Goal: Transaction & Acquisition: Purchase product/service

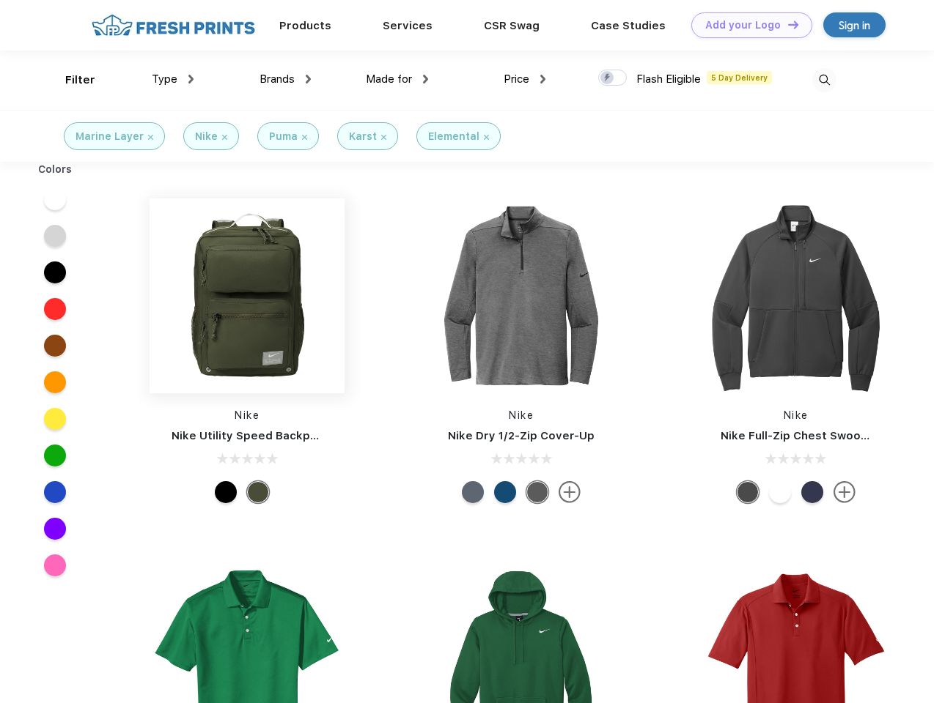
scroll to position [1, 0]
click at [746, 25] on link "Add your Logo Design Tool" at bounding box center [751, 25] width 121 height 26
click at [0, 0] on div "Design Tool" at bounding box center [0, 0] width 0 height 0
click at [786, 24] on link "Add your Logo Design Tool" at bounding box center [751, 25] width 121 height 26
click at [70, 80] on div "Filter" at bounding box center [80, 80] width 30 height 17
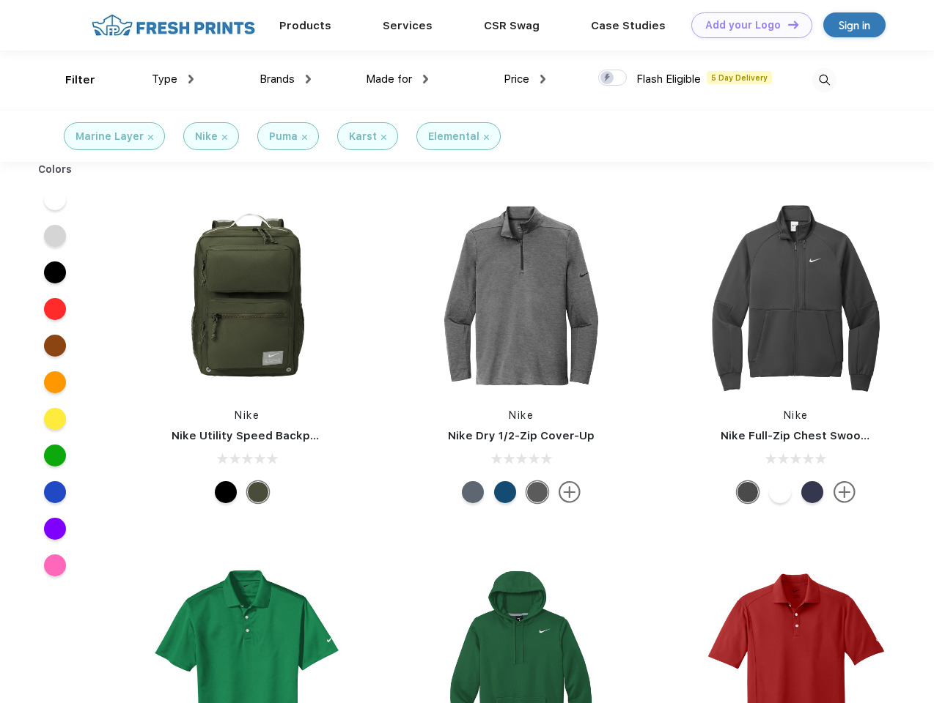
click at [173, 79] on span "Type" at bounding box center [165, 79] width 26 height 13
click at [285, 79] on span "Brands" at bounding box center [276, 79] width 35 height 13
click at [397, 79] on span "Made for" at bounding box center [389, 79] width 46 height 13
click at [525, 79] on span "Price" at bounding box center [516, 79] width 26 height 13
click at [613, 78] on div at bounding box center [612, 78] width 29 height 16
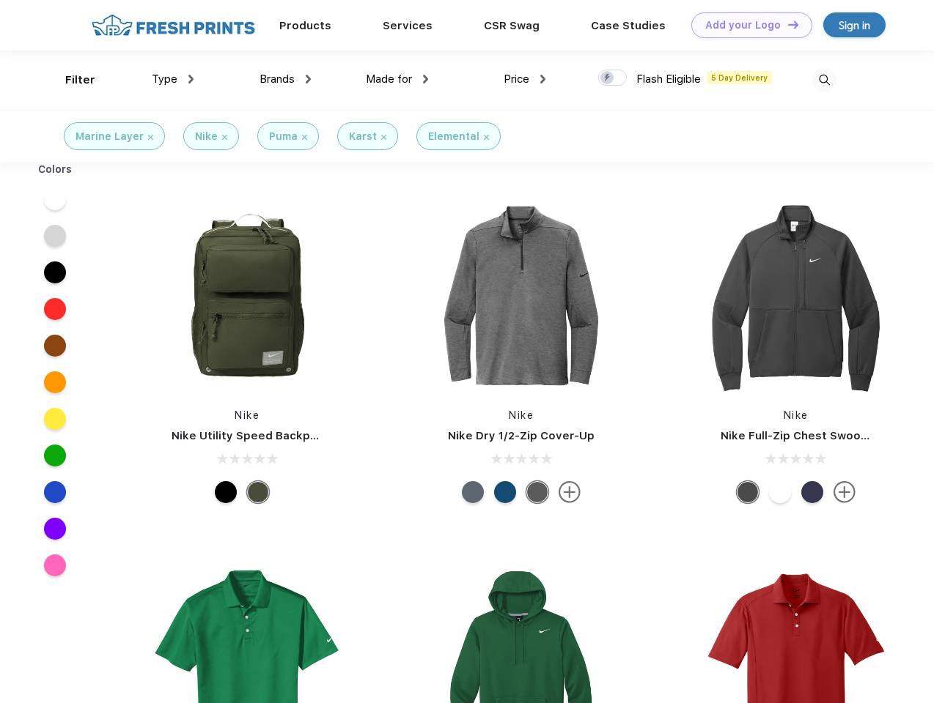
click at [607, 78] on input "checkbox" at bounding box center [603, 74] width 10 height 10
click at [824, 80] on img at bounding box center [824, 80] width 24 height 24
